Goal: Find specific page/section: Find specific page/section

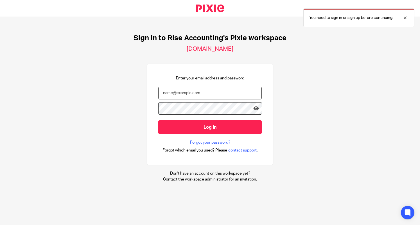
click at [182, 96] on input "email" at bounding box center [210, 93] width 104 height 13
type input "Jackson"
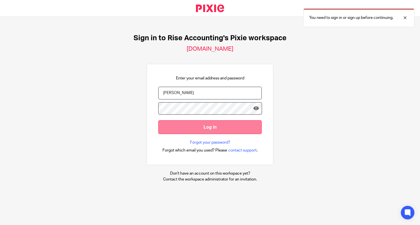
click at [209, 122] on input "Log in" at bounding box center [210, 127] width 104 height 14
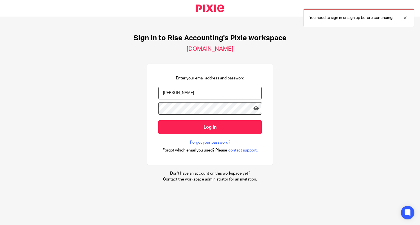
click at [180, 91] on input "Jackson" at bounding box center [210, 93] width 104 height 13
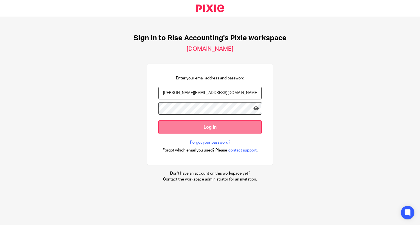
type input "steven@riseaccounting.co.uk"
click at [189, 126] on input "Log in" at bounding box center [210, 127] width 104 height 14
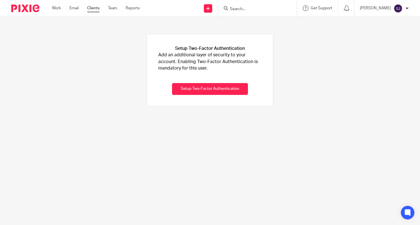
click at [94, 6] on link "Clients" at bounding box center [93, 8] width 12 height 6
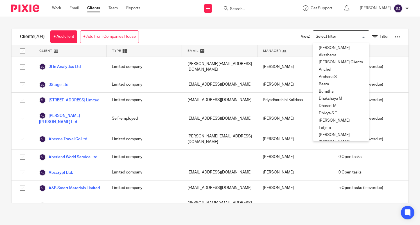
click at [322, 38] on input "Search for option" at bounding box center [340, 37] width 52 height 10
click at [163, 33] on div "Clients (704) + Add client + Add from Companies House View: Loading... Aishwary…" at bounding box center [210, 36] width 397 height 17
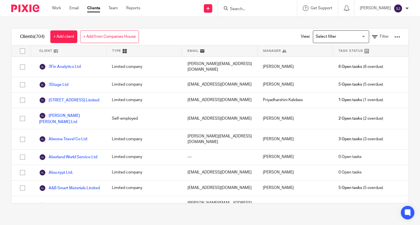
click at [239, 11] on input "Search" at bounding box center [255, 9] width 51 height 5
paste input "Earnr"
type input "Earnr"
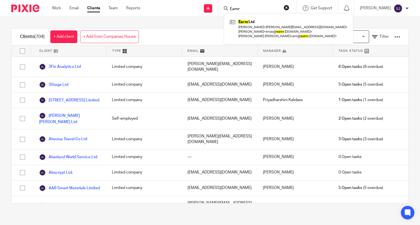
click at [245, 7] on input "Earnr" at bounding box center [255, 9] width 51 height 5
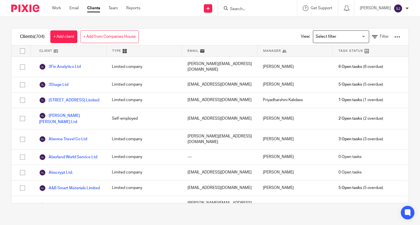
paste input "Neotas"
type input "Neotas"
click button "submit" at bounding box center [0, 0] width 0 height 0
click at [247, 10] on input "Neotas" at bounding box center [255, 9] width 51 height 5
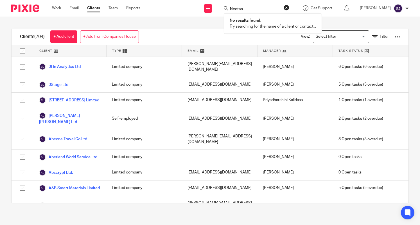
click at [247, 10] on input "Neotas" at bounding box center [255, 9] width 51 height 5
paste input "Search"
click at [247, 10] on input "Search" at bounding box center [255, 9] width 51 height 5
click at [240, 12] on form at bounding box center [260, 8] width 60 height 7
click at [240, 5] on form at bounding box center [260, 8] width 60 height 7
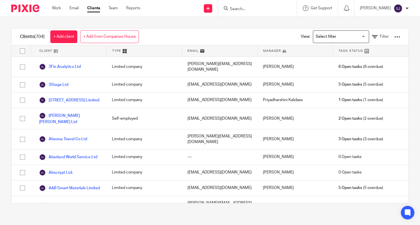
click at [243, 9] on input "Search" at bounding box center [255, 9] width 51 height 5
paste input "Patchwork"
type input "P"
click at [239, 10] on input "Search" at bounding box center [255, 9] width 51 height 5
paste input "NEOTAS LIMITED"
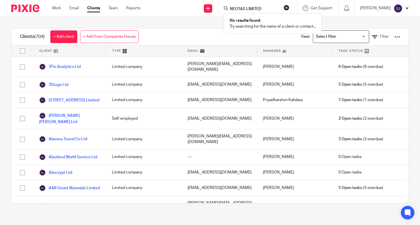
click at [265, 9] on input "NEOTAS LIMITED" at bounding box center [255, 9] width 51 height 5
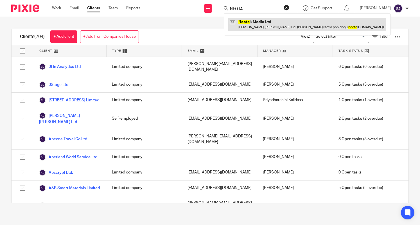
type input "NEOTA"
click at [262, 24] on link at bounding box center [307, 24] width 158 height 13
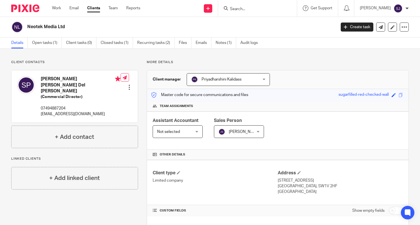
scroll to position [6, 0]
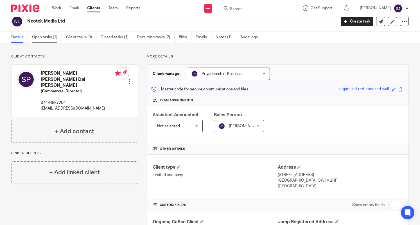
click at [52, 37] on link "Open tasks (1)" at bounding box center [47, 37] width 30 height 11
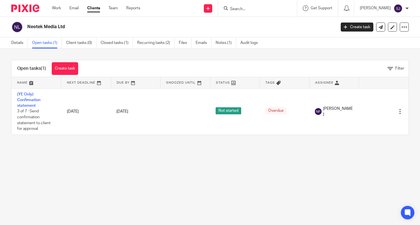
click at [242, 8] on input "Search" at bounding box center [255, 9] width 51 height 5
paste input "Exogene"
click at [264, 6] on form "Exogene" at bounding box center [260, 8] width 60 height 7
click at [260, 9] on input "Exogene" at bounding box center [255, 9] width 51 height 5
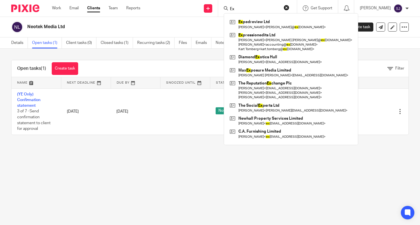
type input "E"
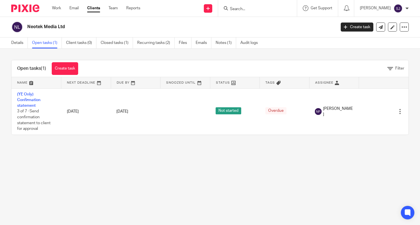
click at [241, 11] on input "Search" at bounding box center [255, 9] width 51 height 5
click at [241, 10] on input "Search" at bounding box center [255, 9] width 51 height 5
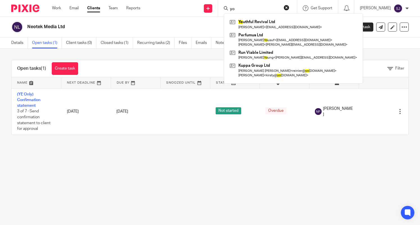
type input "y"
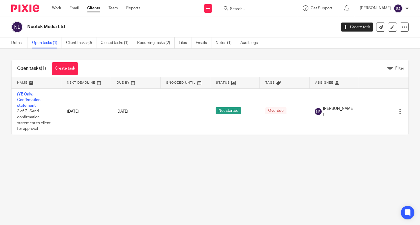
paste input "Theia Insights"
type input "Theia Insights"
click at [255, 23] on link at bounding box center [265, 24] width 75 height 13
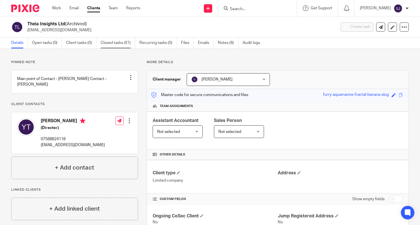
click at [123, 41] on link "Closed tasks (61)" at bounding box center [118, 42] width 35 height 11
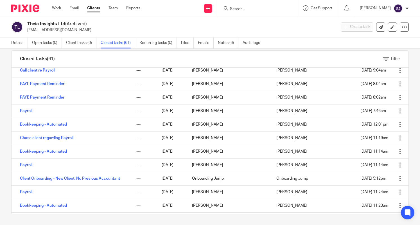
scroll to position [667, 0]
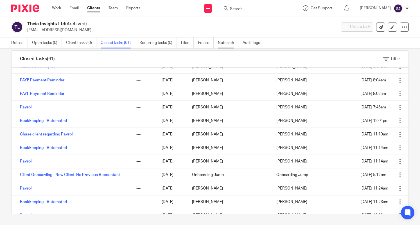
click at [221, 43] on link "Notes (6)" at bounding box center [228, 42] width 21 height 11
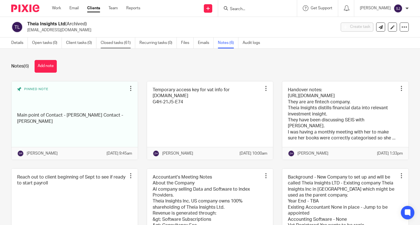
click at [118, 41] on link "Closed tasks (61)" at bounding box center [118, 42] width 35 height 11
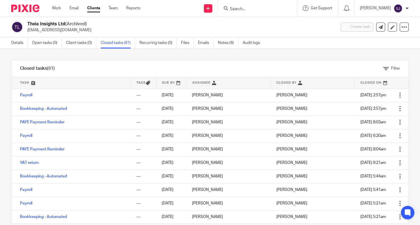
click at [245, 6] on form at bounding box center [260, 8] width 60 height 7
click at [243, 10] on input "Search" at bounding box center [255, 9] width 51 height 5
paste input "Be Iconic Ltd t/a Getswivel"
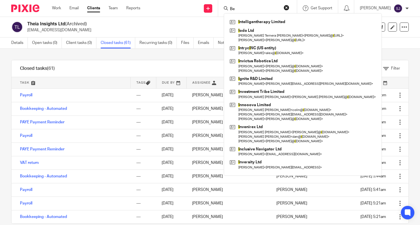
type input "B"
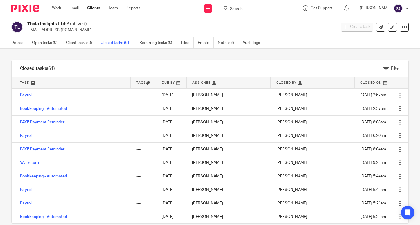
paste input "Be Iconic Ltd t/a Getswivel"
type input "Be Iconic Ltd t/a Getswivel"
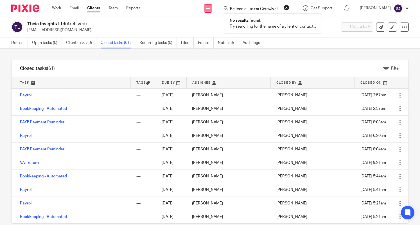
drag, startPoint x: 263, startPoint y: 8, endPoint x: 212, endPoint y: 10, distance: 51.2
click at [212, 10] on div "Send new email Create task Add client Be Iconic Ltd t/a Getswivel No results fo…" at bounding box center [285, 8] width 272 height 17
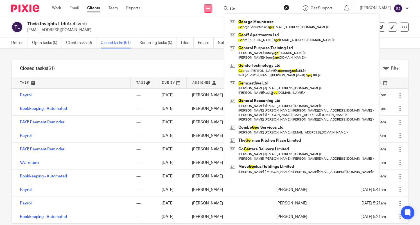
type input "G"
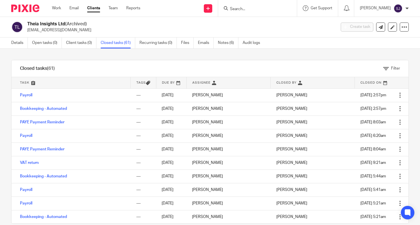
paste input "Earnr"
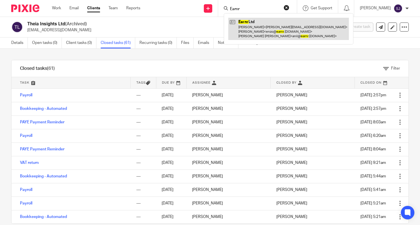
type input "Earnr"
click at [256, 28] on link at bounding box center [288, 29] width 121 height 22
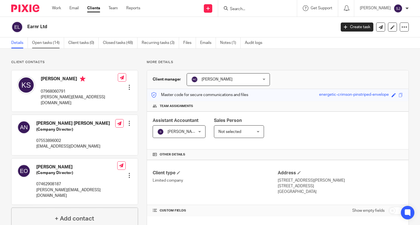
click at [48, 39] on link "Open tasks (14)" at bounding box center [48, 42] width 32 height 11
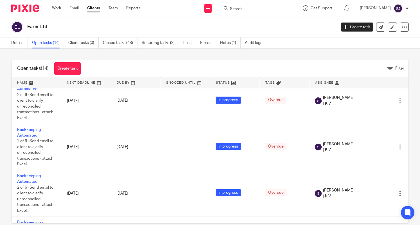
scroll to position [57, 0]
